Goal: Find specific page/section

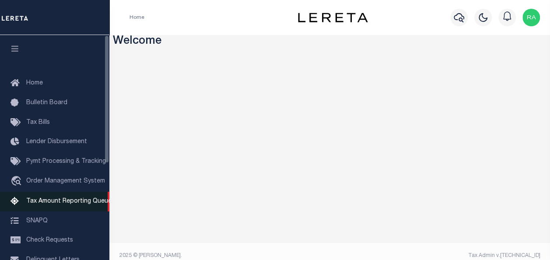
click at [27, 202] on span "Tax Amount Reporting Queue" at bounding box center [68, 201] width 85 height 6
click at [67, 204] on span "Tax Amount Reporting Queue" at bounding box center [68, 201] width 85 height 6
click at [26, 201] on span "Tax Amount Reporting Queue" at bounding box center [68, 201] width 85 height 6
